Goal: Information Seeking & Learning: Find specific fact

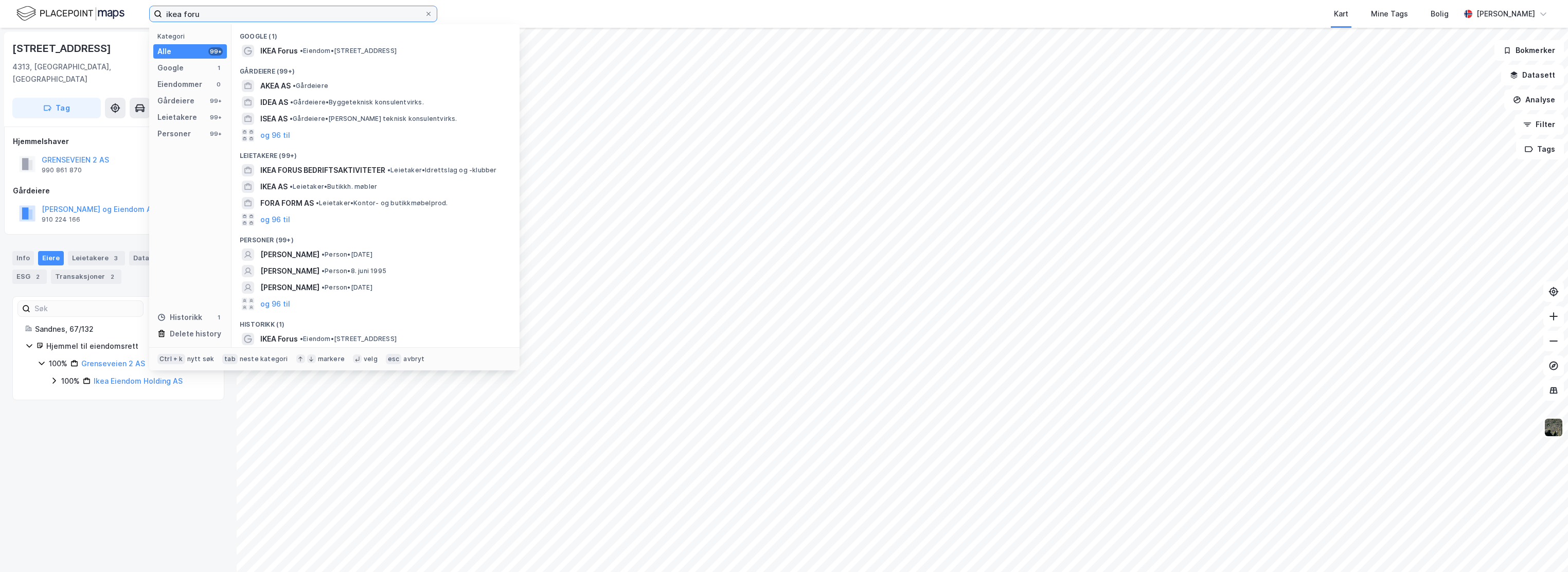
click at [193, 13] on input "ikea foru" at bounding box center [293, 13] width 263 height 15
drag, startPoint x: 213, startPoint y: 13, endPoint x: 88, endPoint y: -2, distance: 125.9
click at [88, 0] on html "ikea foru Kategori Alle 99+ Google 1 Eiendommer 0 Gårdeiere 99+ Leietakere 99+ …" at bounding box center [784, 286] width 1568 height 572
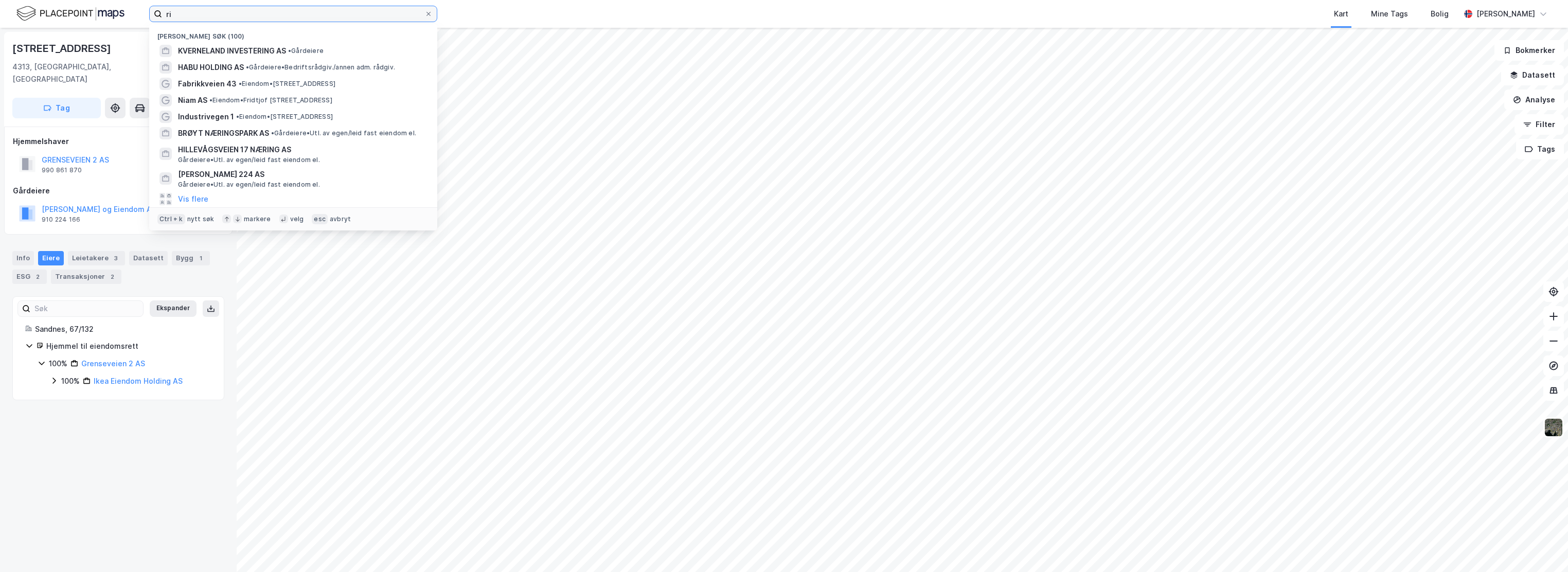
type input "r"
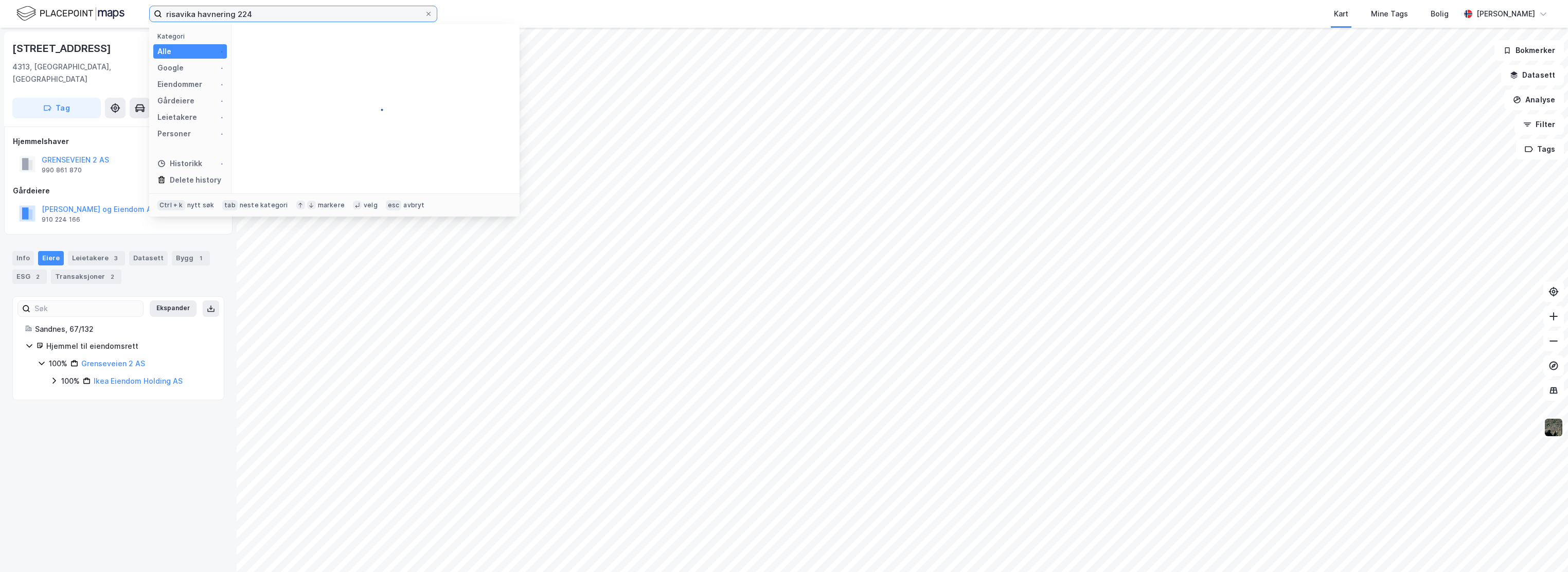
type input "risavika havnering 224"
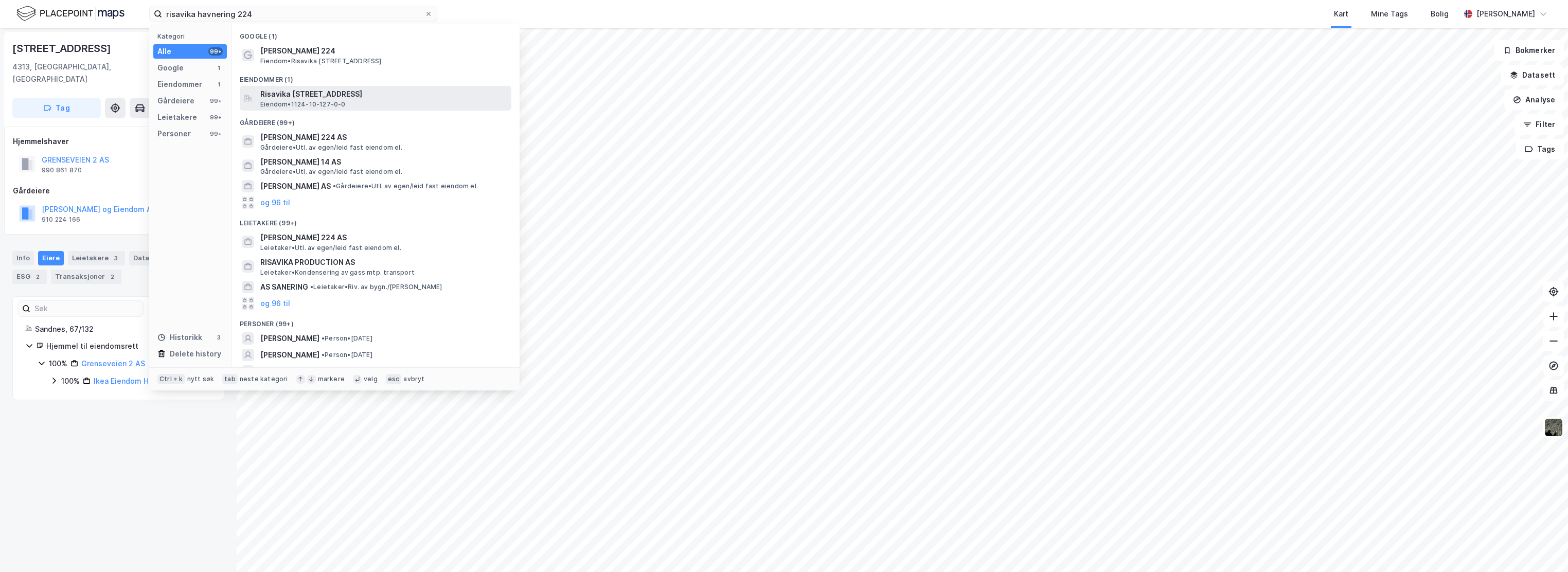
click at [290, 94] on span "Risavika [STREET_ADDRESS]" at bounding box center [383, 94] width 247 height 13
